Goal: Information Seeking & Learning: Check status

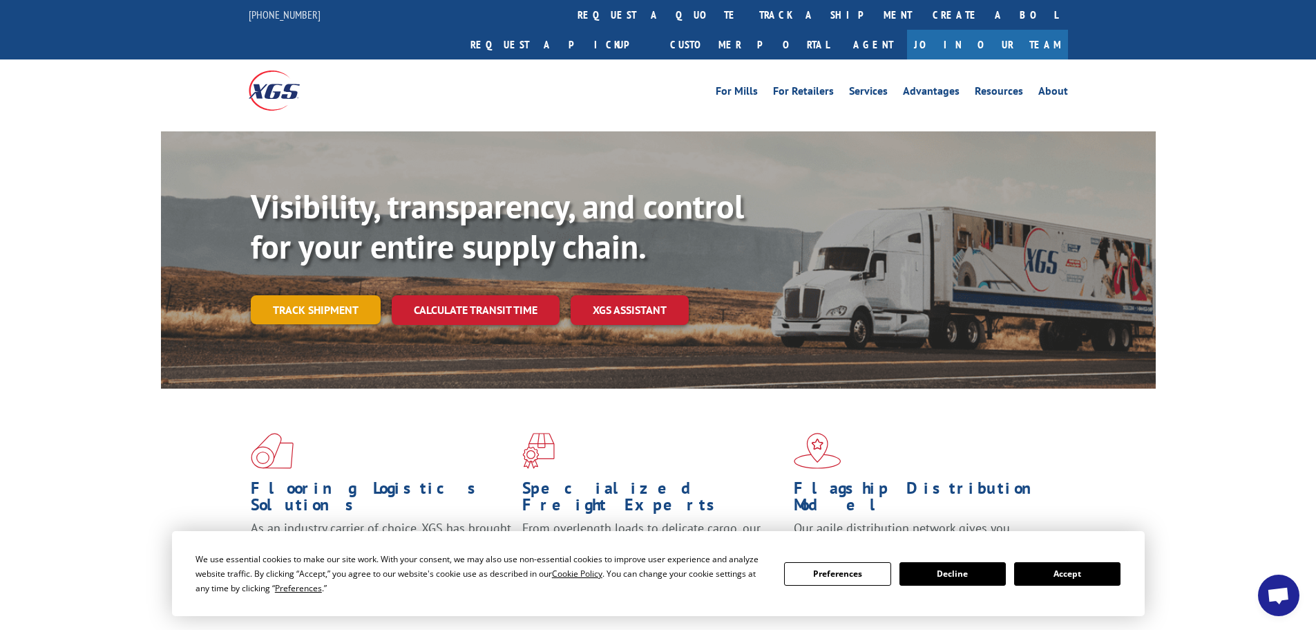
click at [325, 295] on link "Track shipment" at bounding box center [316, 309] width 130 height 29
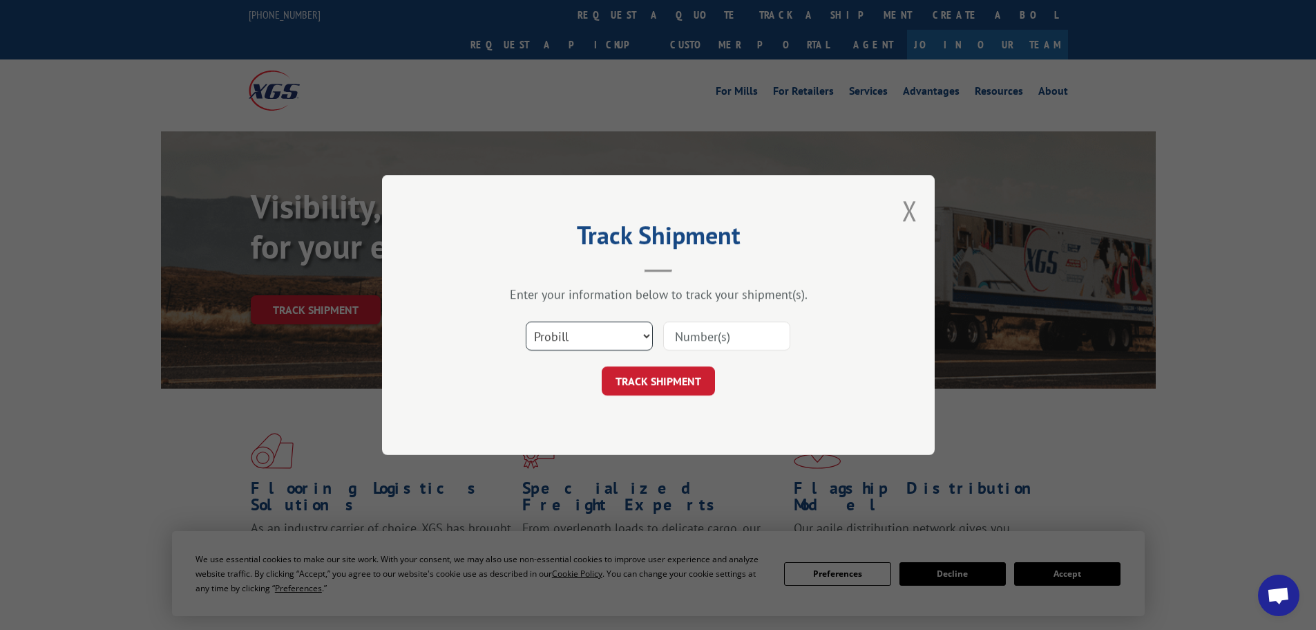
click at [617, 334] on select "Select category... Probill BOL PO" at bounding box center [589, 335] width 127 height 29
select select "bol"
click at [526, 321] on select "Select category... Probill BOL PO" at bounding box center [589, 335] width 127 height 29
click at [686, 336] on input at bounding box center [726, 335] width 127 height 29
type input "646934"
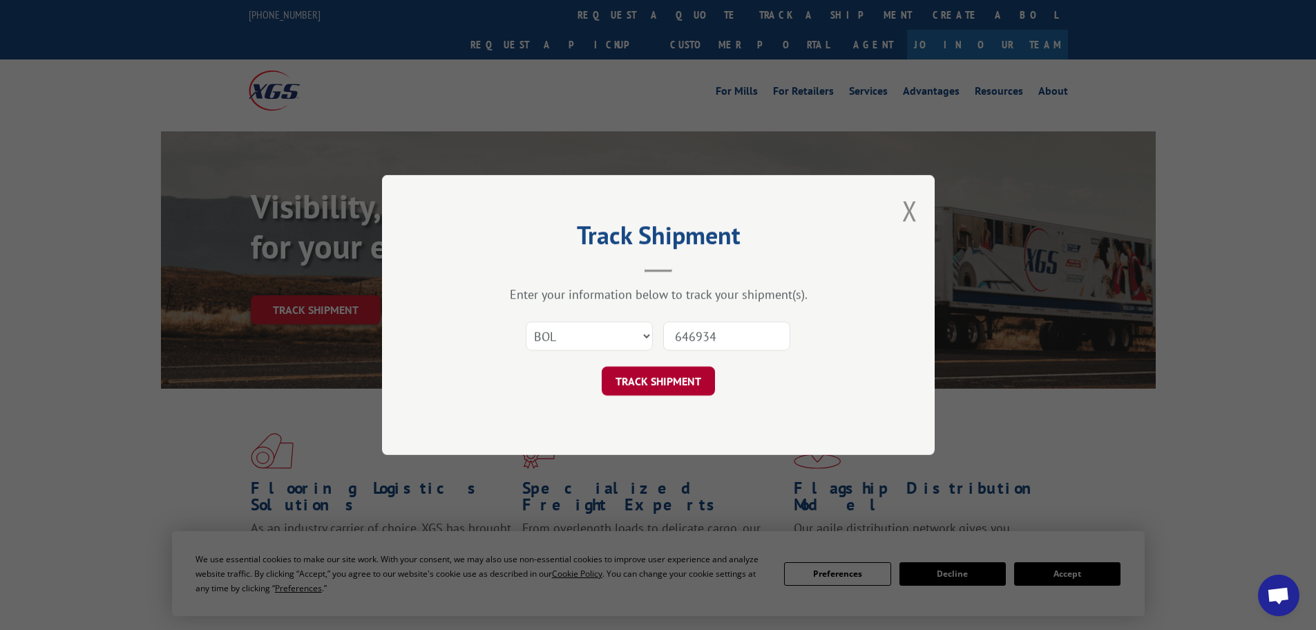
click at [660, 386] on button "TRACK SHIPMENT" at bounding box center [658, 380] width 113 height 29
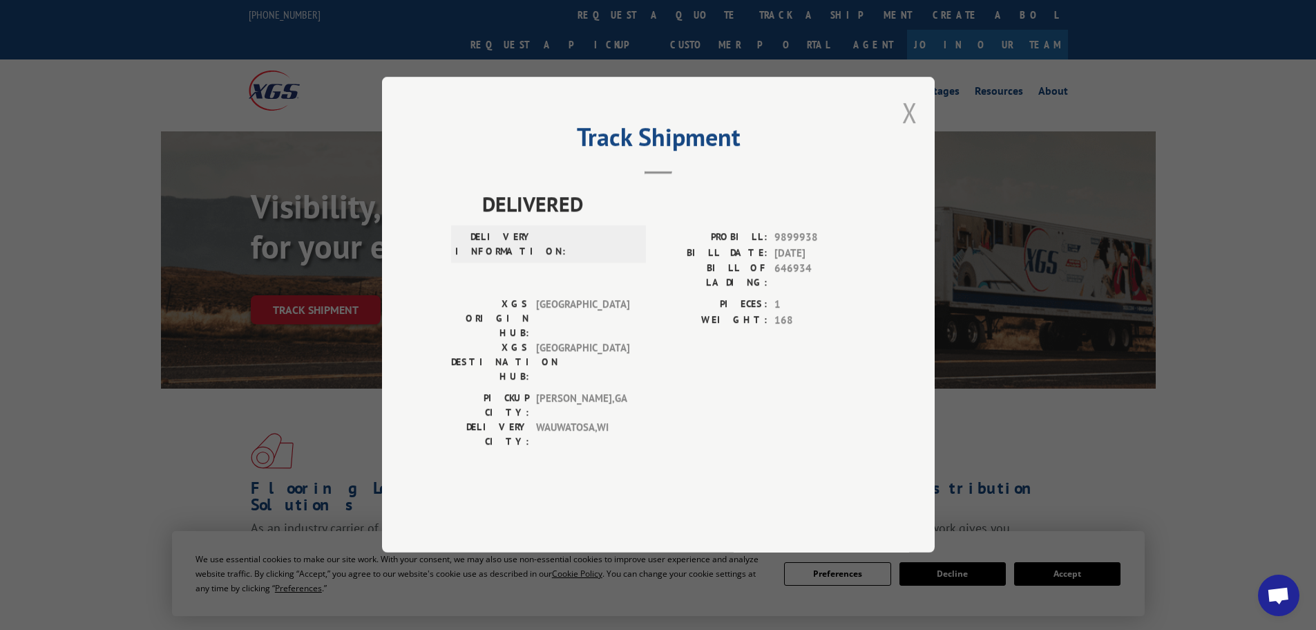
click at [911, 131] on button "Close modal" at bounding box center [910, 112] width 15 height 37
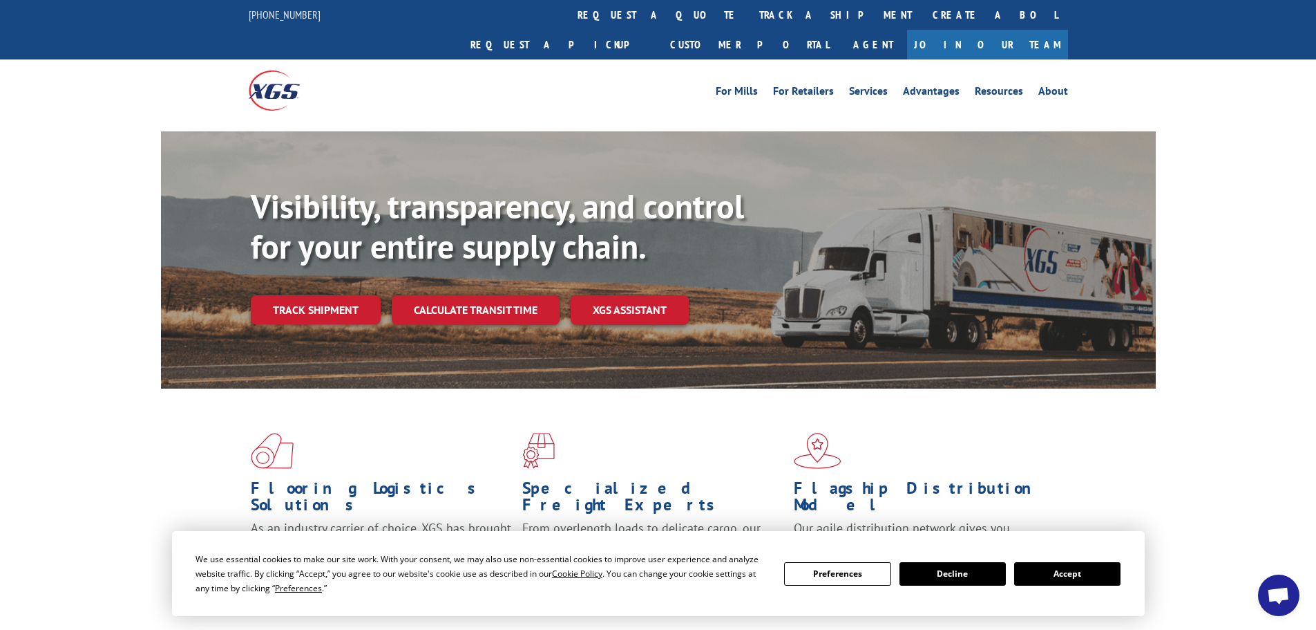
scroll to position [323, 0]
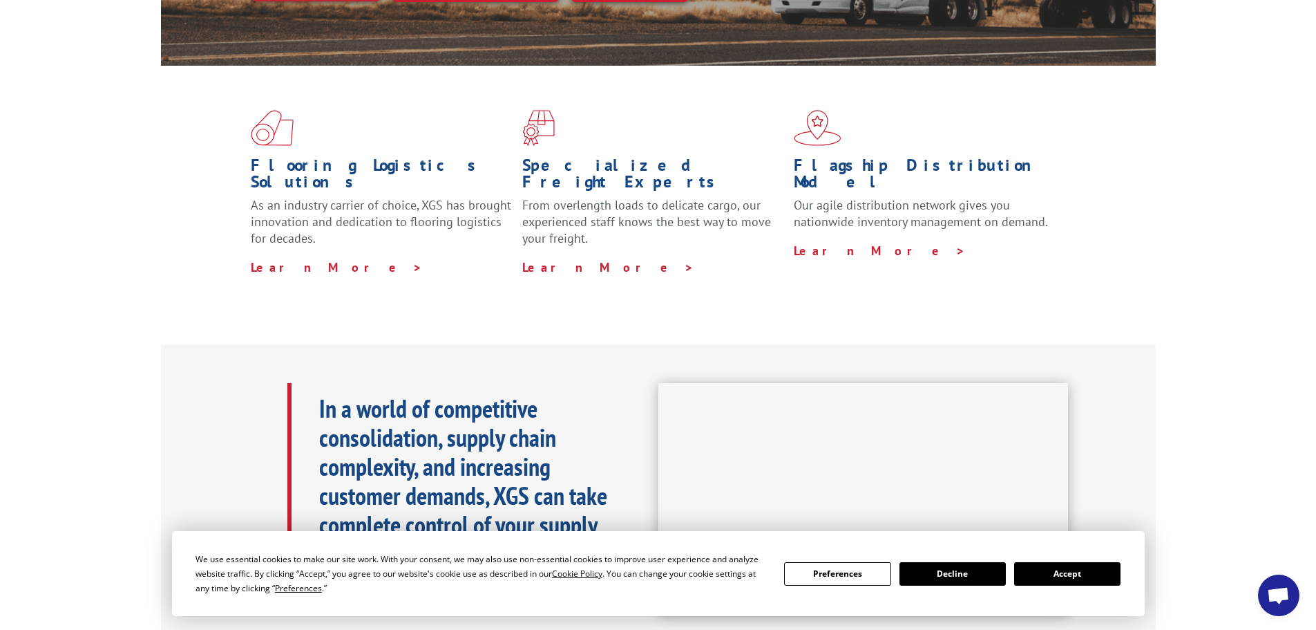
click at [1061, 574] on button "Accept" at bounding box center [1067, 573] width 106 height 23
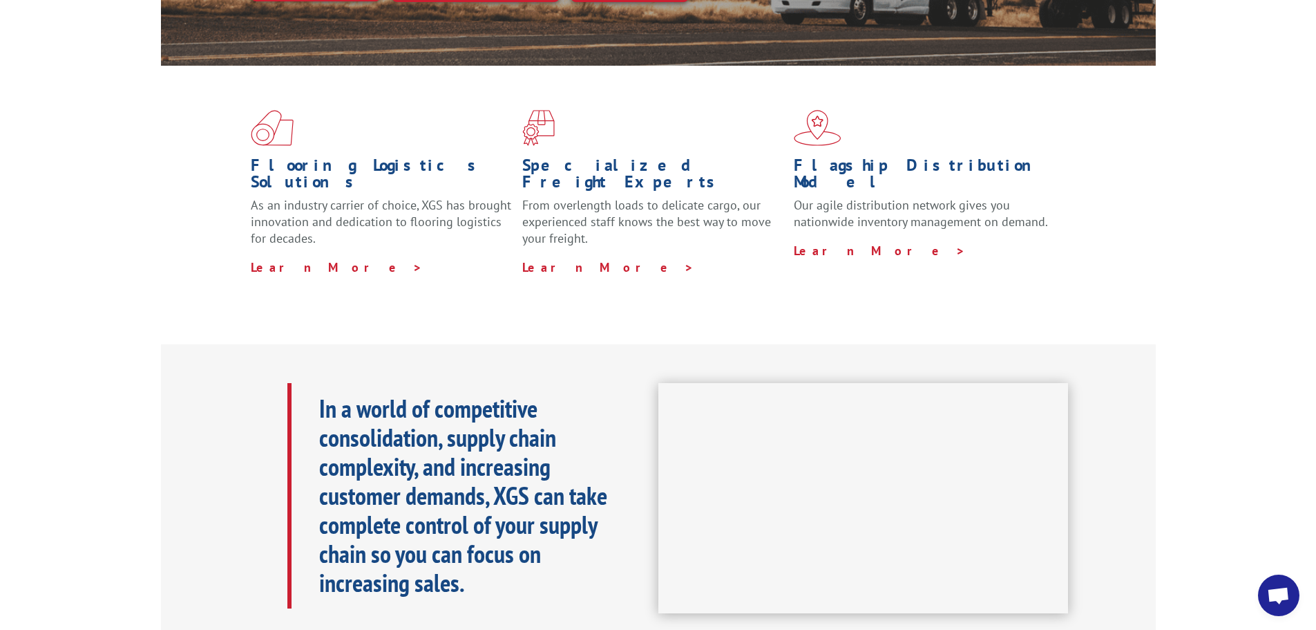
scroll to position [0, 0]
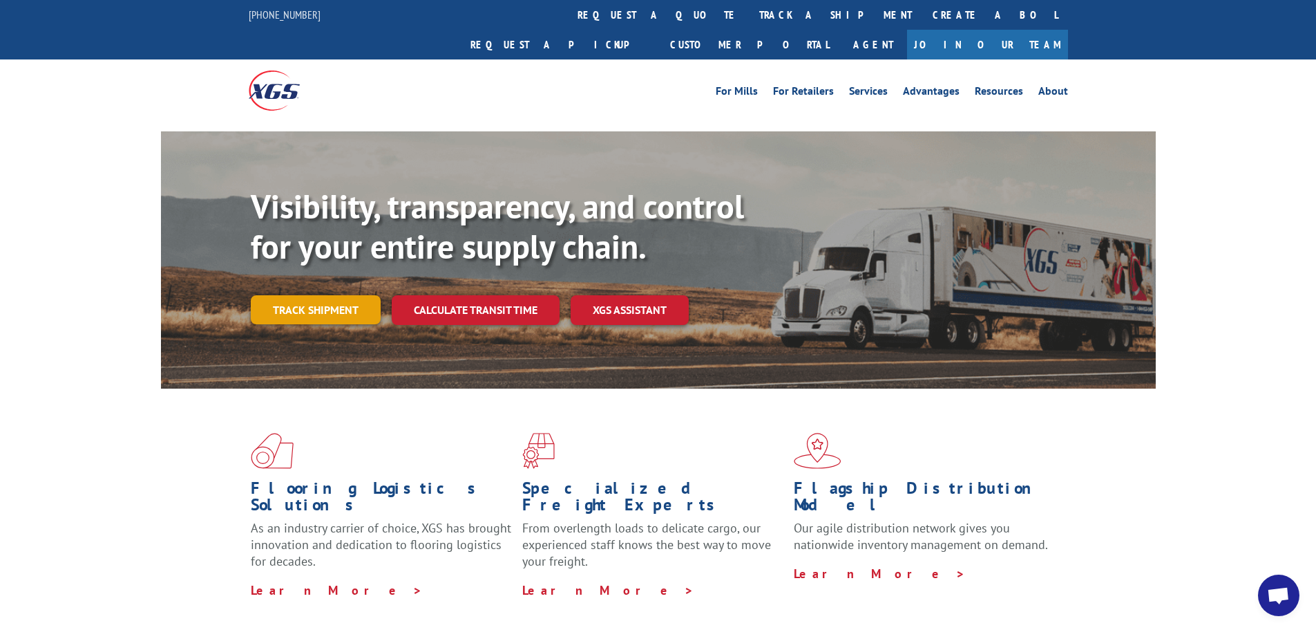
click at [299, 295] on link "Track shipment" at bounding box center [316, 309] width 130 height 29
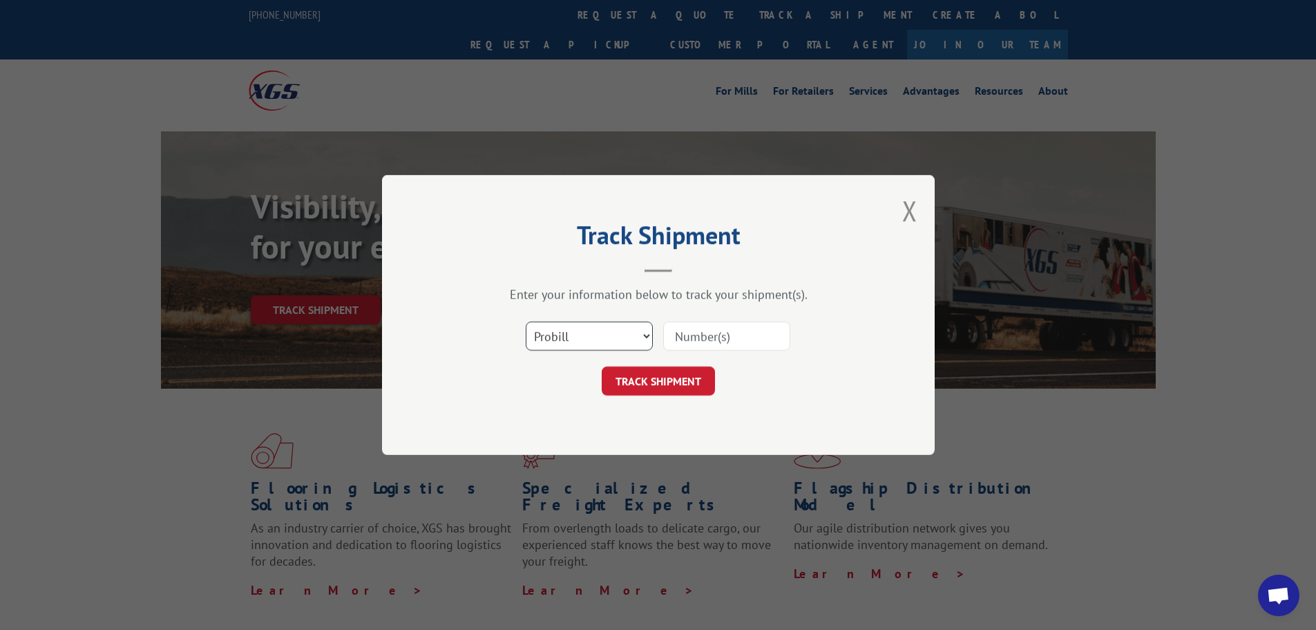
click at [587, 343] on select "Select category... Probill BOL PO" at bounding box center [589, 335] width 127 height 29
select select "bol"
click at [526, 321] on select "Select category... Probill BOL PO" at bounding box center [589, 335] width 127 height 29
click at [721, 335] on input at bounding box center [726, 335] width 127 height 29
type input "646934"
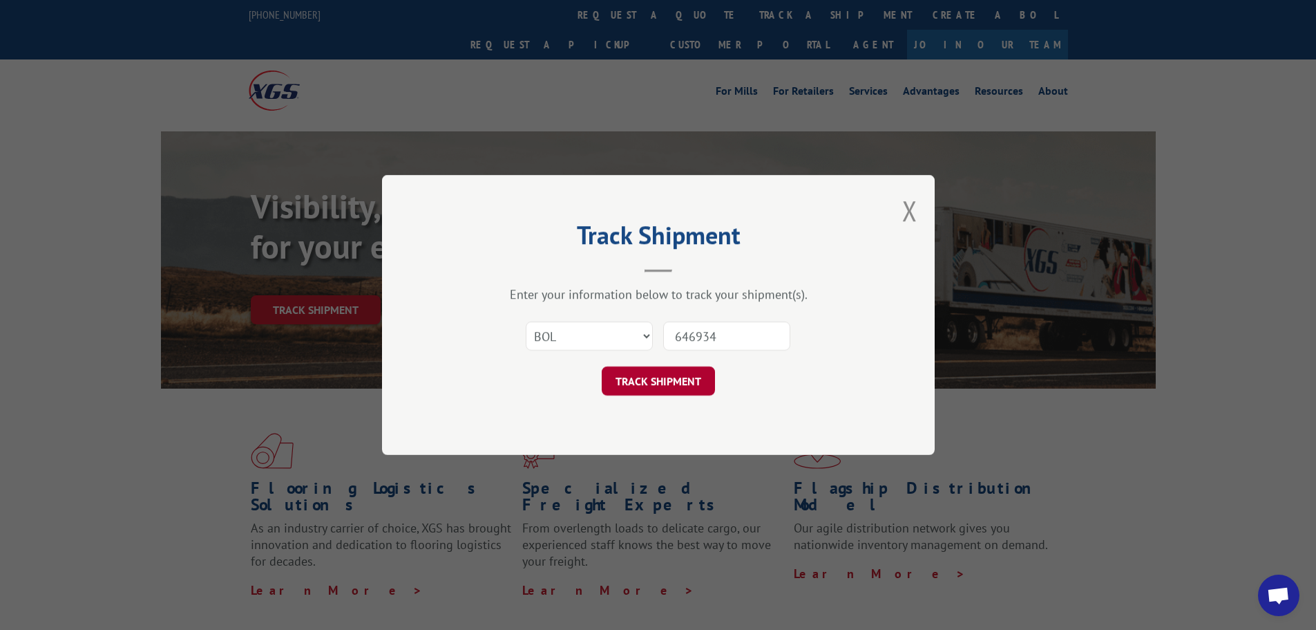
click at [653, 381] on button "TRACK SHIPMENT" at bounding box center [658, 380] width 113 height 29
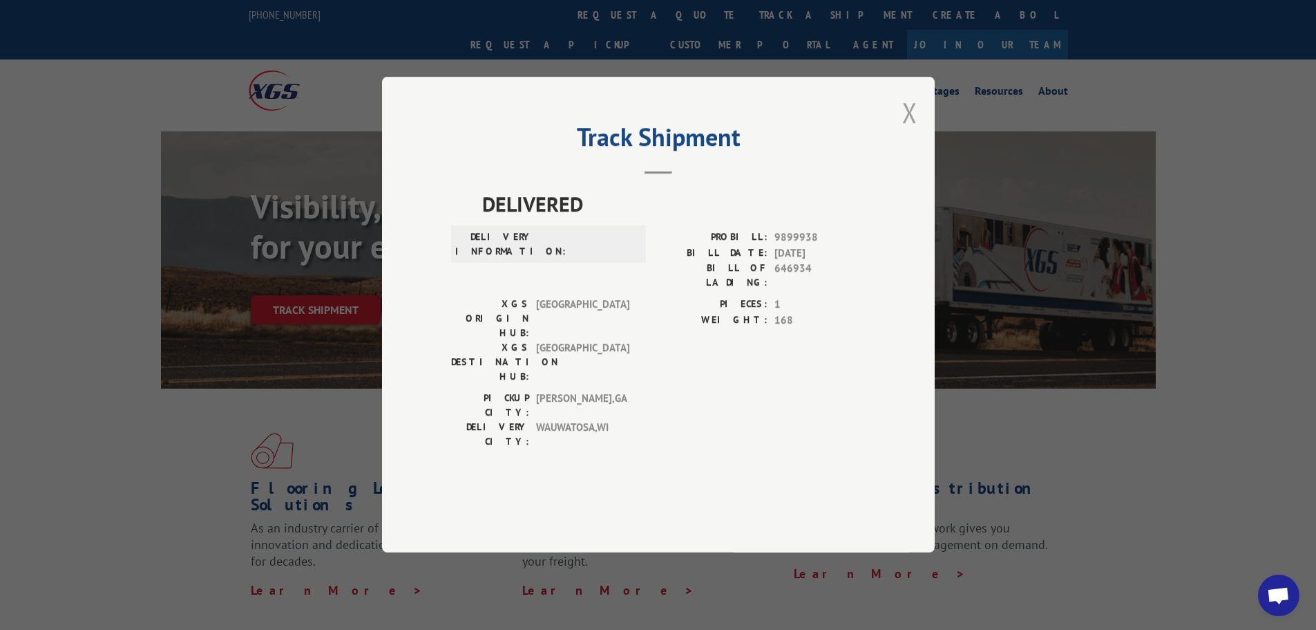
click at [909, 131] on button "Close modal" at bounding box center [910, 112] width 15 height 37
